Goal: Answer question/provide support

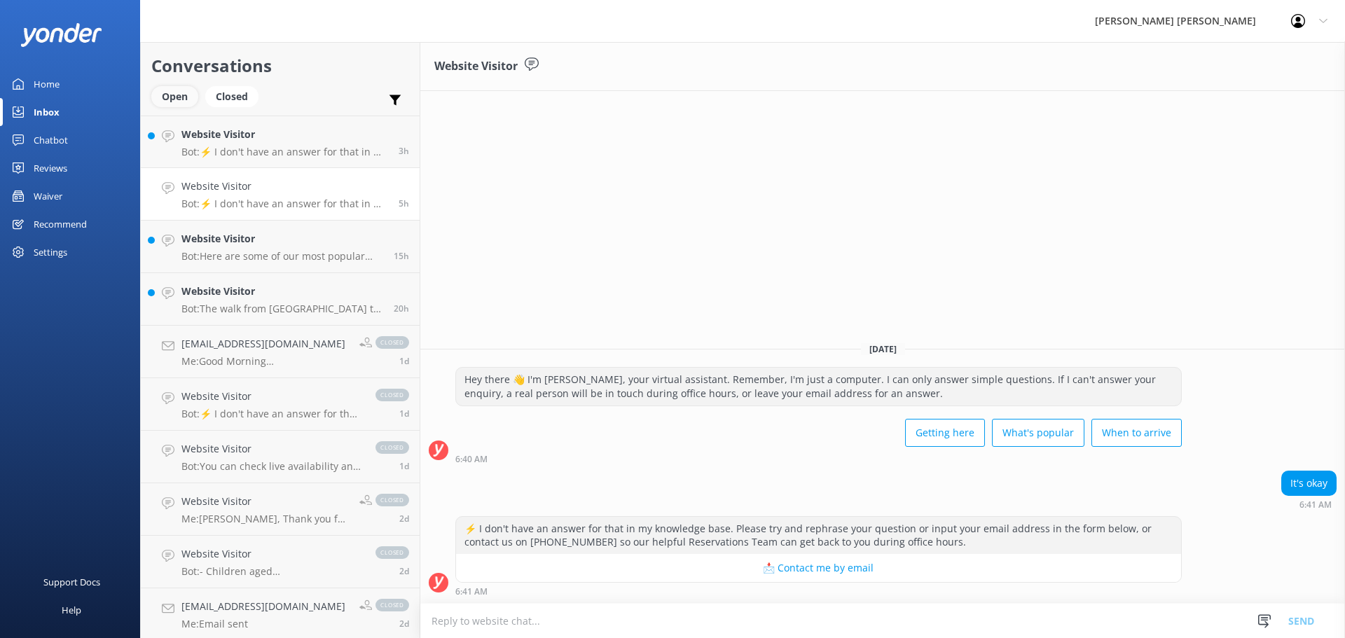
click at [180, 102] on div "Open" at bounding box center [174, 96] width 47 height 21
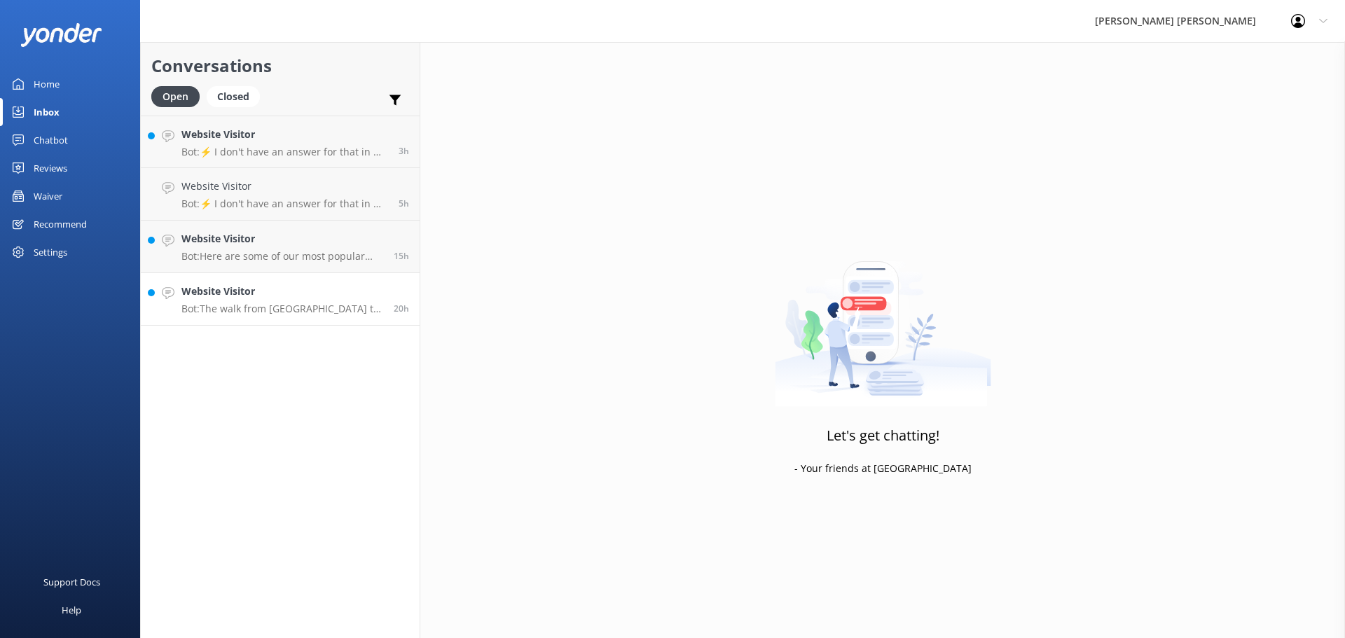
click at [290, 307] on p "Bot: The walk from [GEOGRAPHIC_DATA] to [GEOGRAPHIC_DATA] takes approximately 1…" at bounding box center [282, 309] width 202 height 13
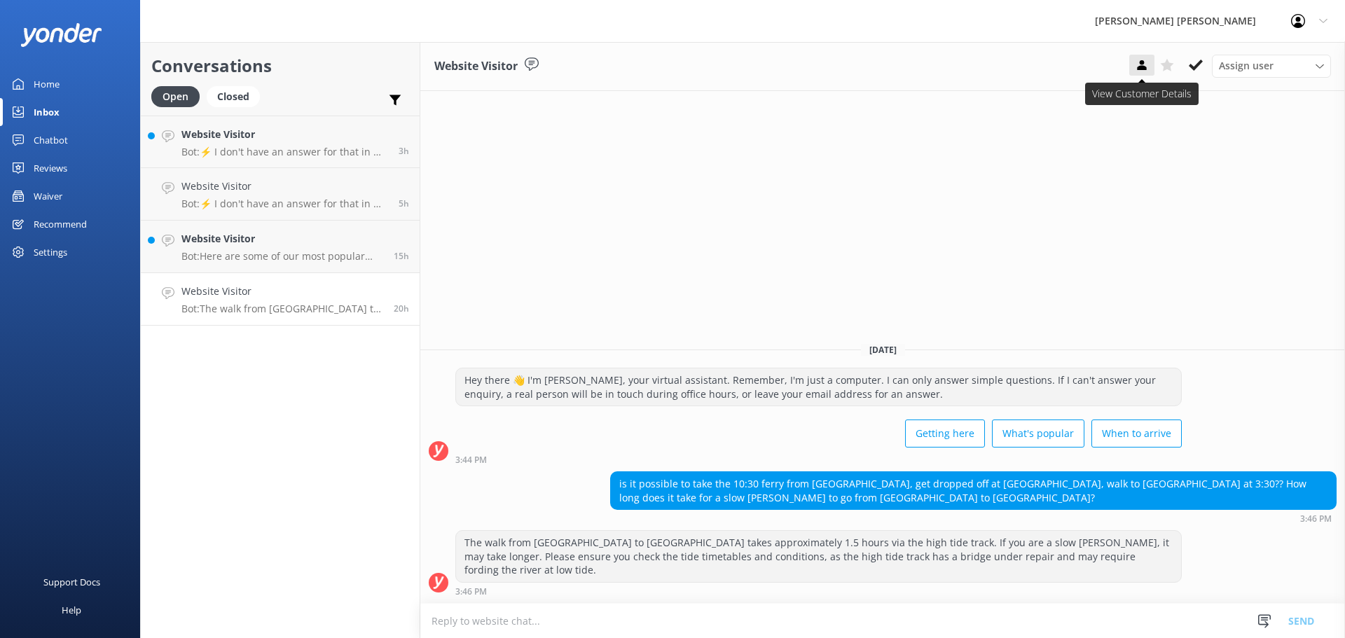
click at [1143, 64] on use at bounding box center [1141, 65] width 9 height 10
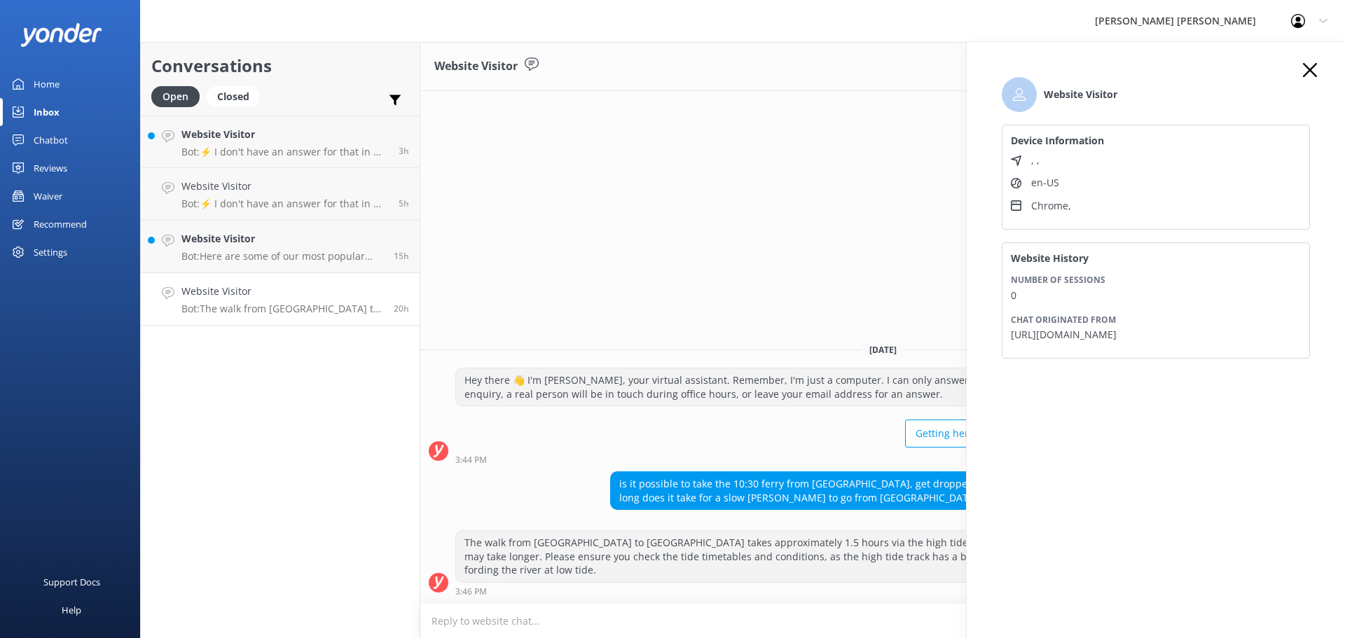
click at [722, 446] on div "Getting here What's popular When to arrive" at bounding box center [818, 434] width 726 height 39
click at [1310, 71] on icon at bounding box center [1310, 70] width 14 height 14
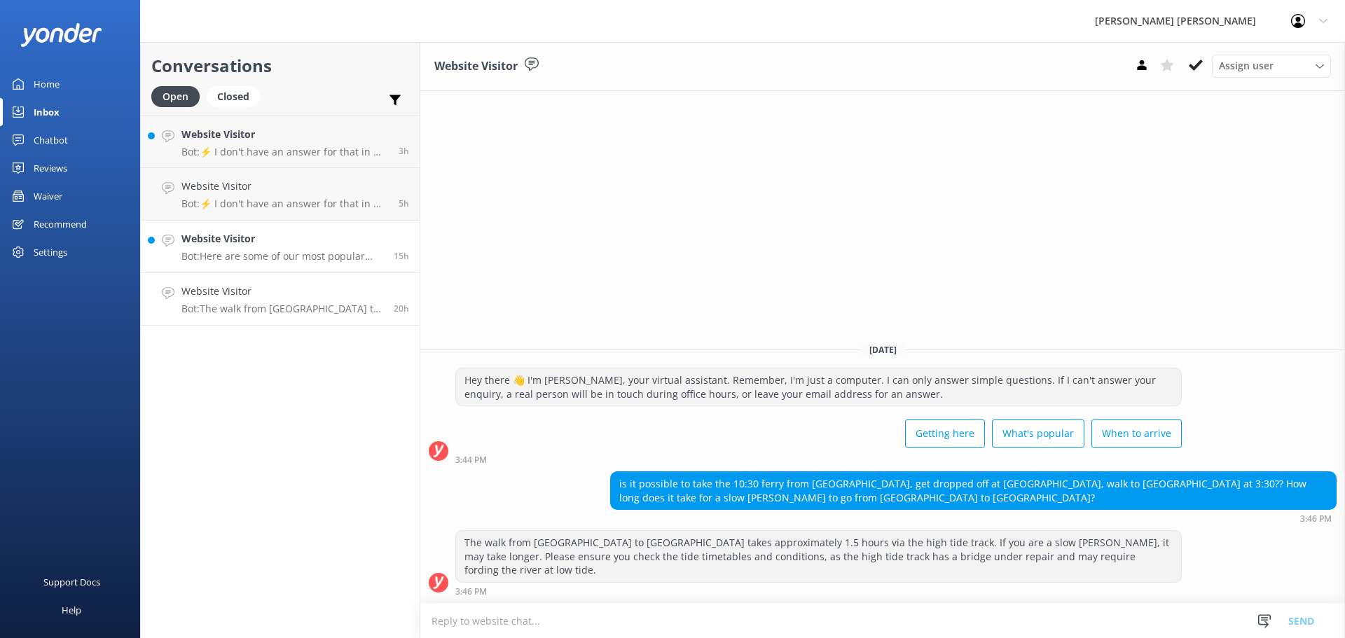
click at [261, 252] on p "Bot: Here are some of our most popular trips: - Our most popular multiday trip …" at bounding box center [282, 256] width 202 height 13
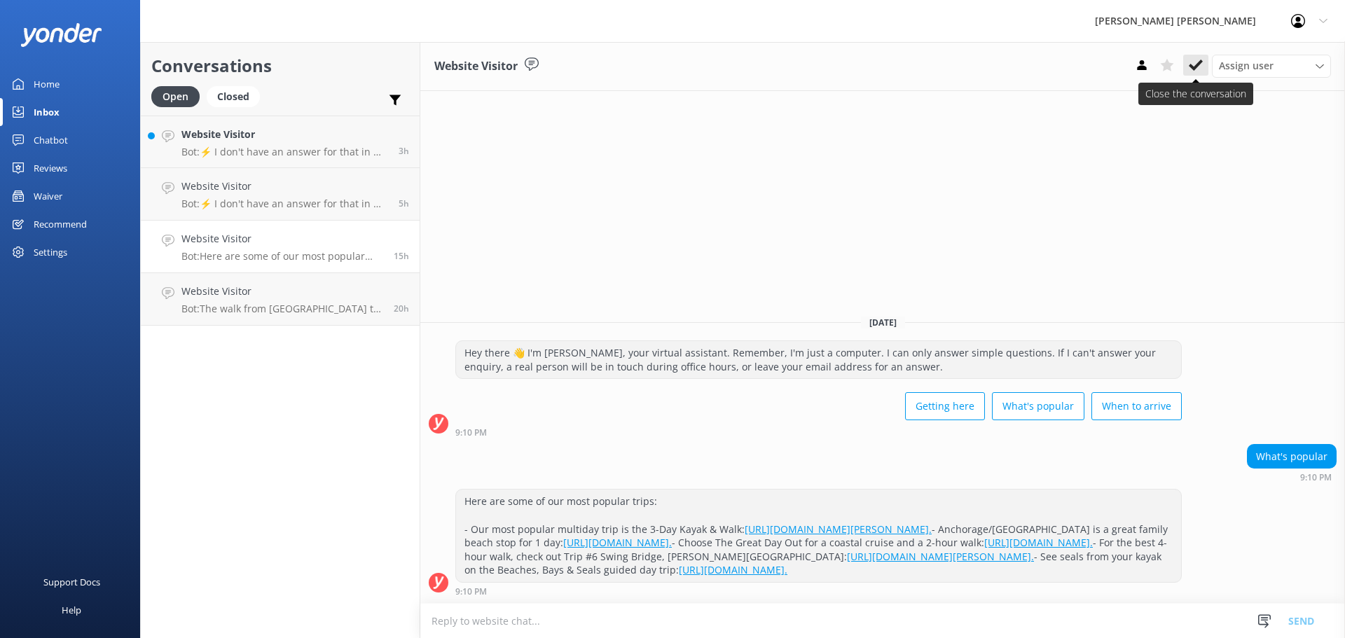
click at [1195, 66] on use at bounding box center [1195, 65] width 14 height 11
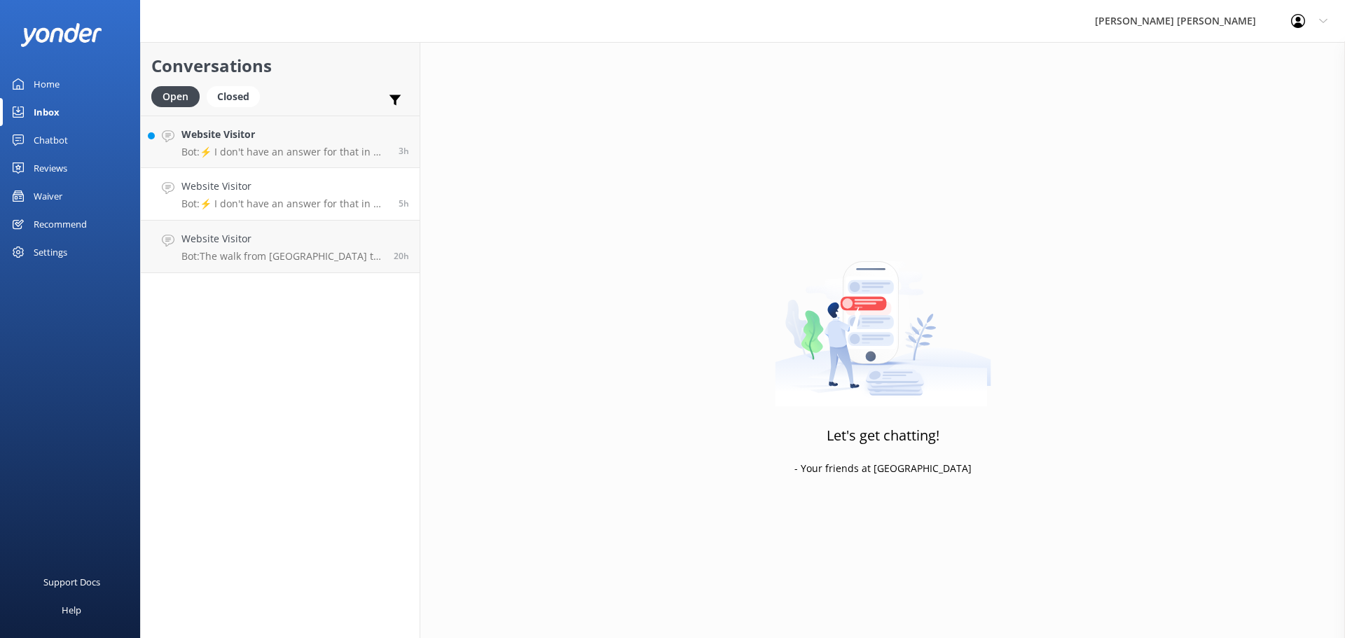
click at [252, 190] on h4 "Website Visitor" at bounding box center [284, 186] width 207 height 15
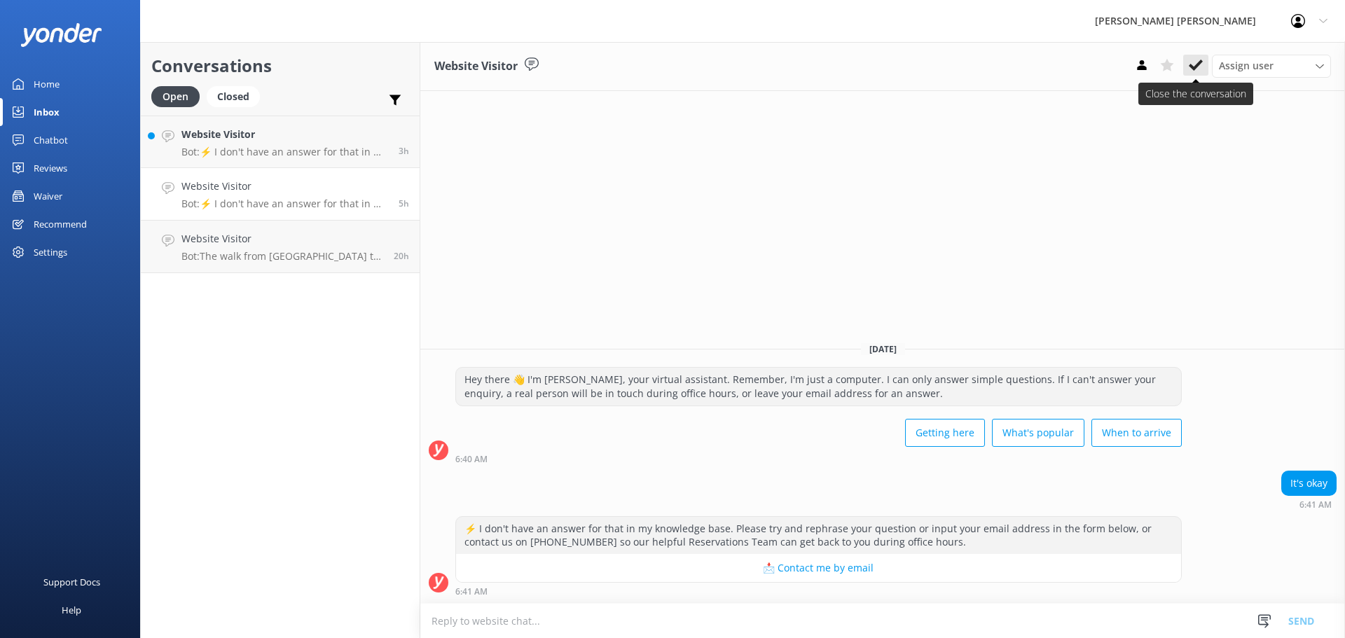
click at [1198, 62] on use at bounding box center [1195, 65] width 14 height 11
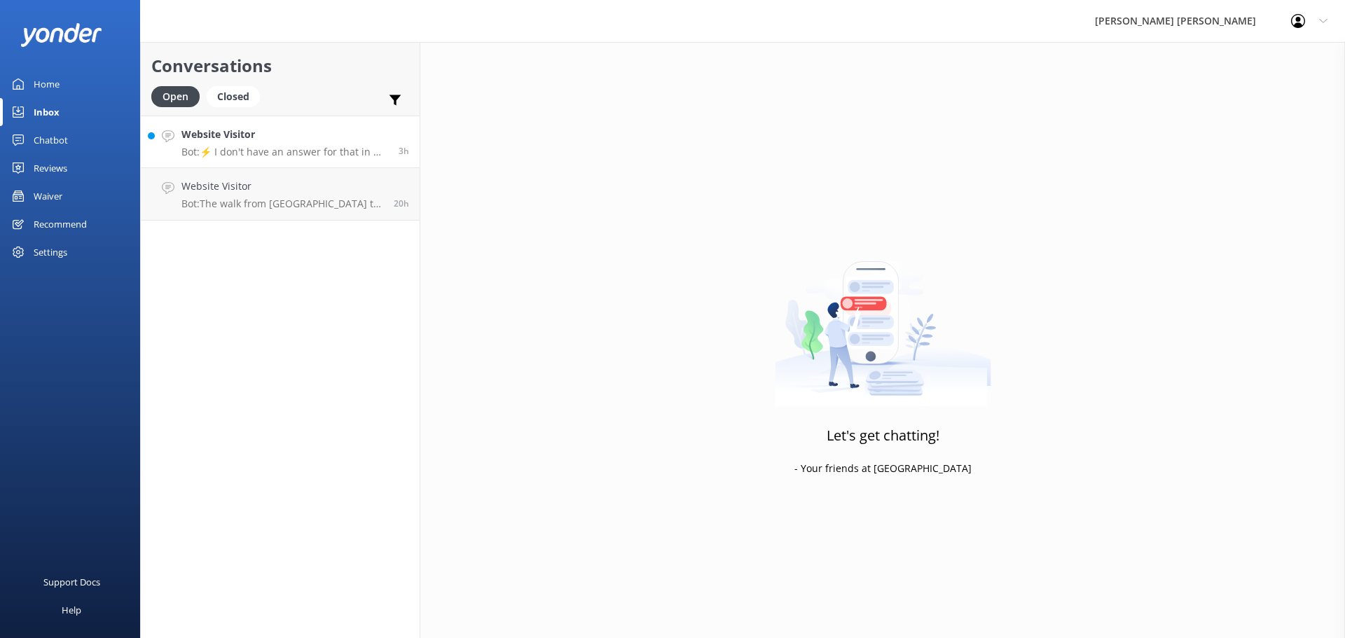
click at [258, 146] on p "Bot: ⚡ I don't have an answer for that in my knowledge base. Please try and rep…" at bounding box center [284, 152] width 207 height 13
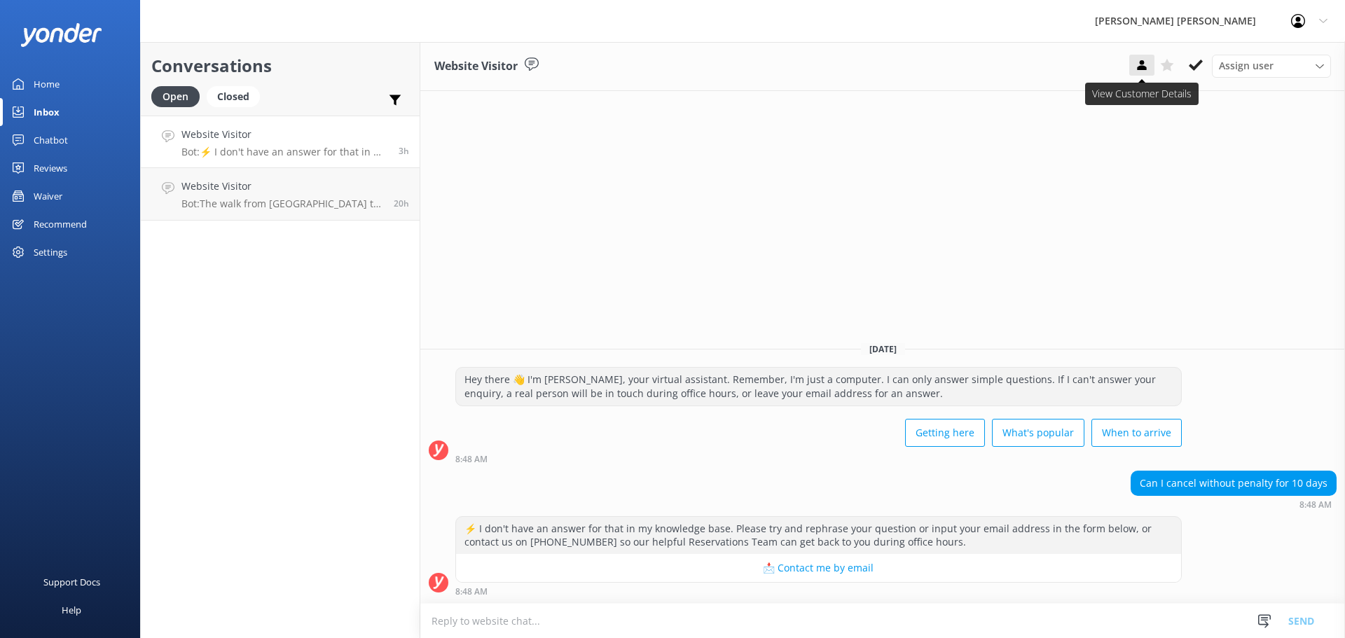
click at [1144, 69] on use at bounding box center [1141, 65] width 9 height 10
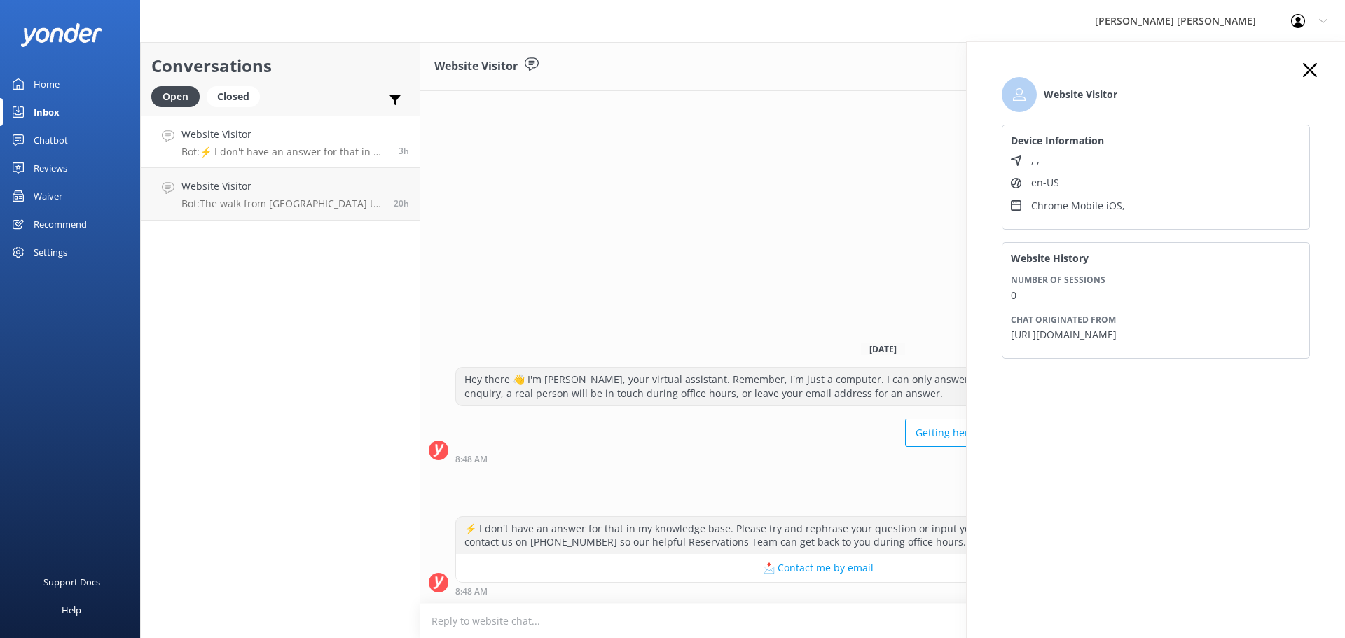
click at [1305, 71] on icon at bounding box center [1310, 70] width 14 height 14
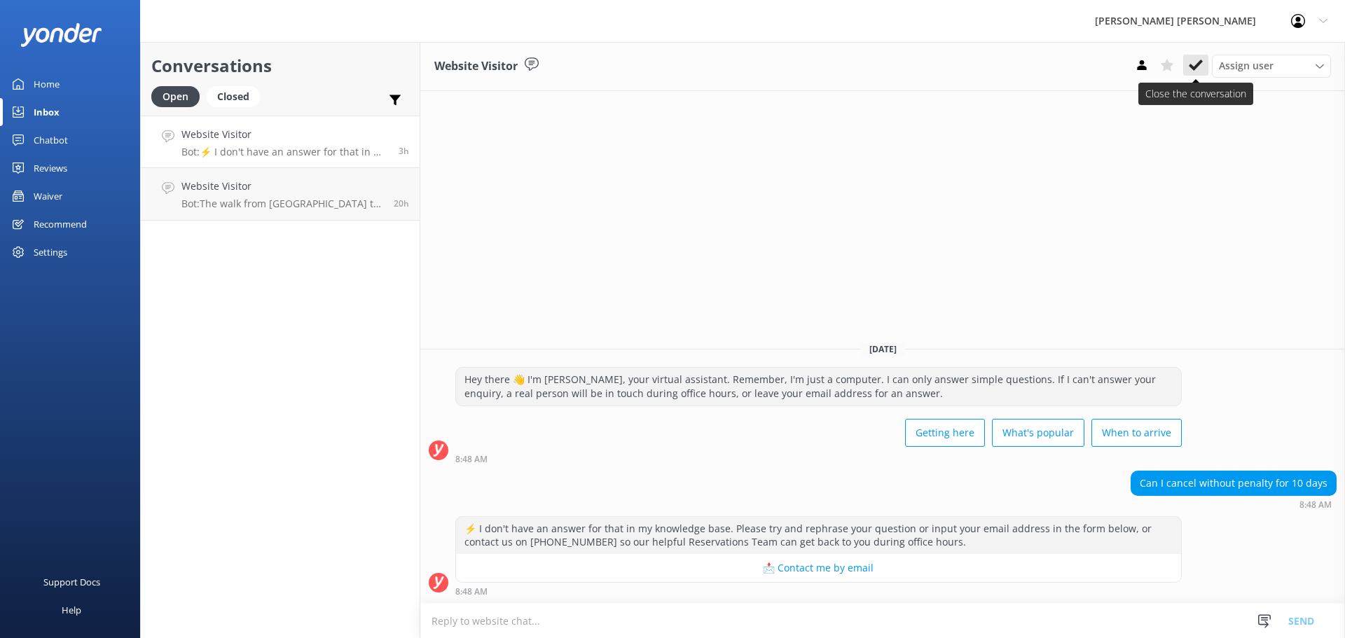
click at [1196, 66] on use at bounding box center [1195, 65] width 14 height 11
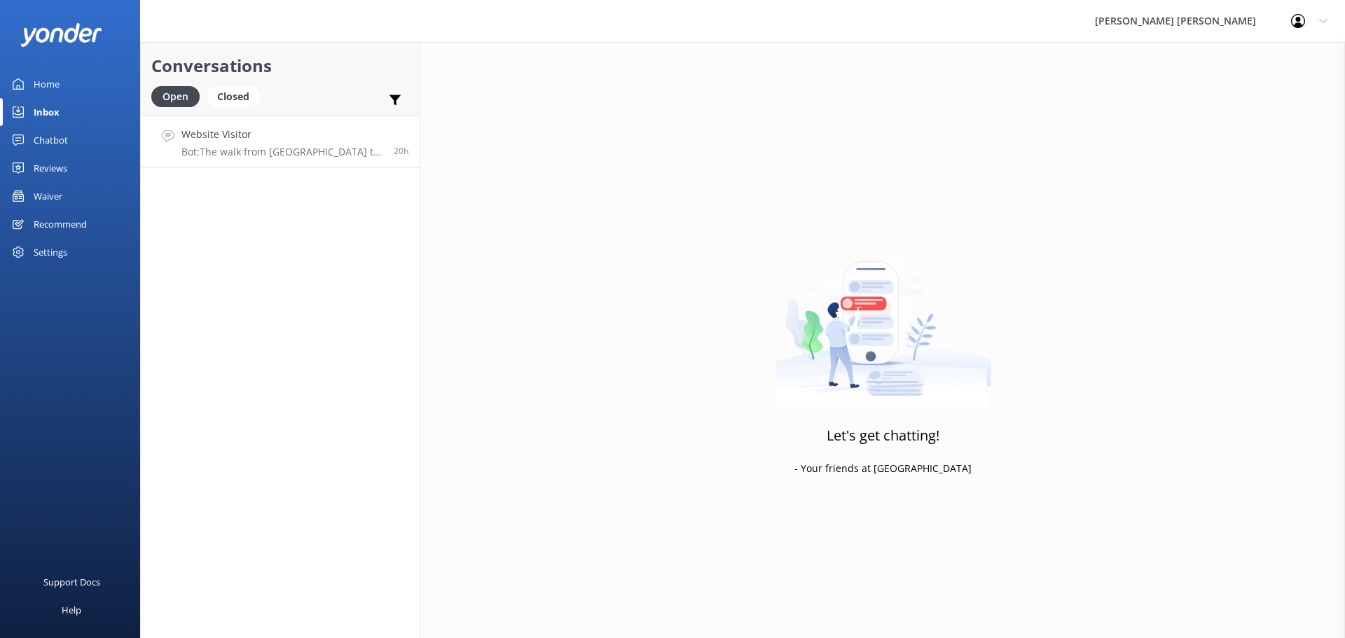
click at [237, 144] on div "Website Visitor Bot: The walk from [GEOGRAPHIC_DATA] to [GEOGRAPHIC_DATA] takes…" at bounding box center [282, 142] width 202 height 30
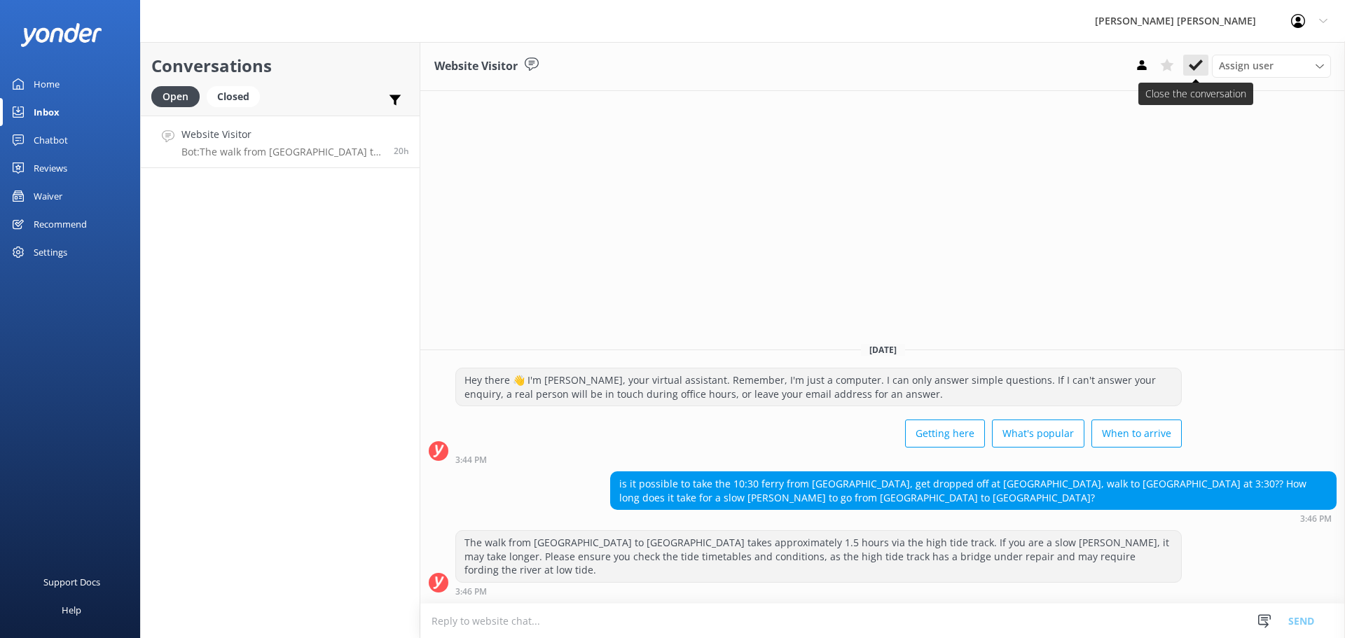
click at [1194, 66] on icon at bounding box center [1195, 65] width 14 height 14
